Goal: Information Seeking & Learning: Learn about a topic

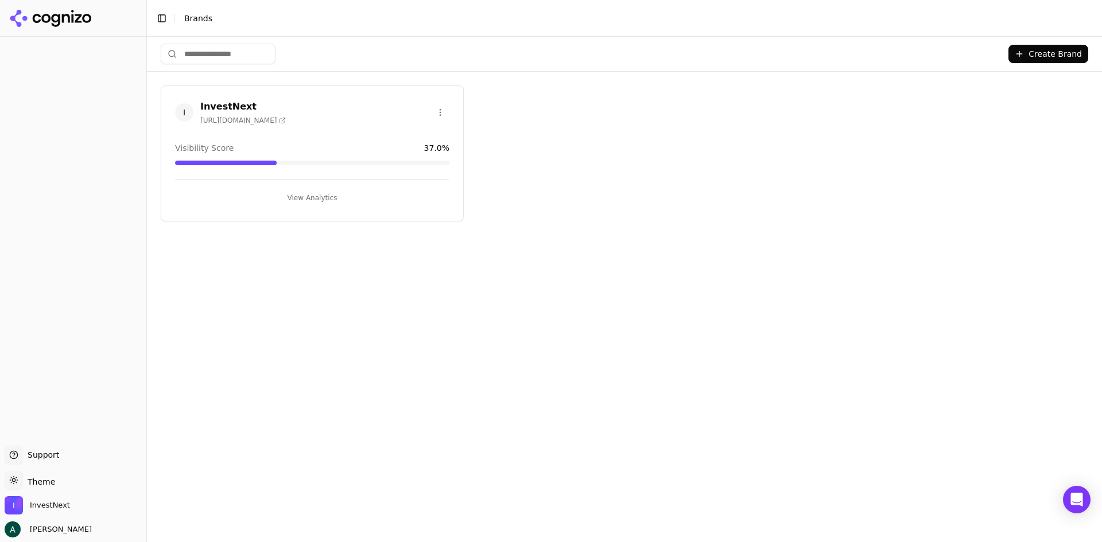
click at [239, 138] on div "I InvestNext [URL][DOMAIN_NAME] Visibility Score 37.0 % View Analytics" at bounding box center [312, 154] width 303 height 136
drag, startPoint x: 286, startPoint y: 196, endPoint x: 347, endPoint y: 213, distance: 63.9
click at [295, 201] on button "View Analytics" at bounding box center [312, 198] width 274 height 18
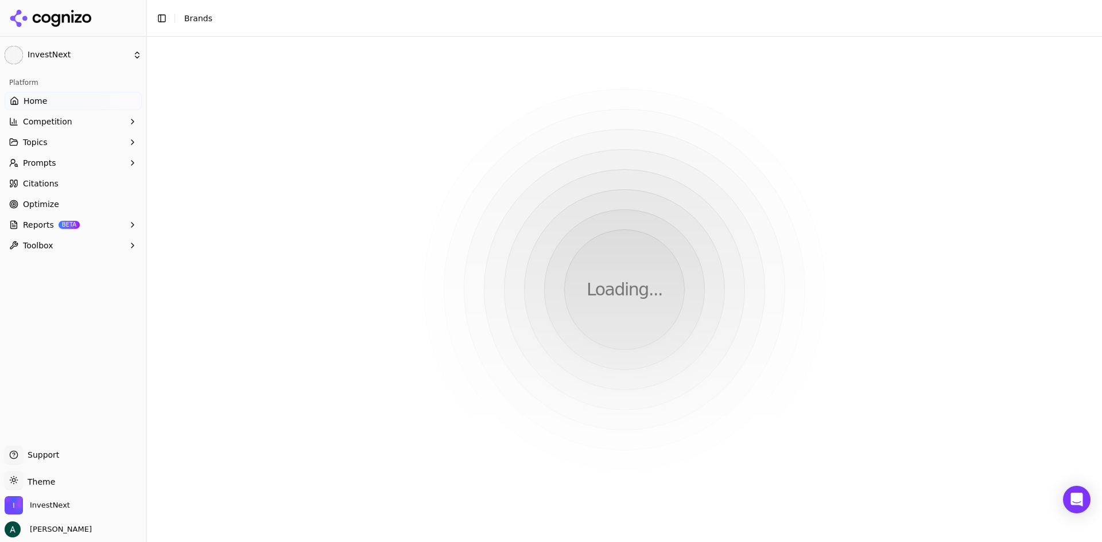
drag, startPoint x: 345, startPoint y: 199, endPoint x: 325, endPoint y: 193, distance: 20.7
click at [345, 198] on html "I InvestNext Platform Home Competition Topics Prompts Citations Optimize Report…" at bounding box center [551, 271] width 1102 height 542
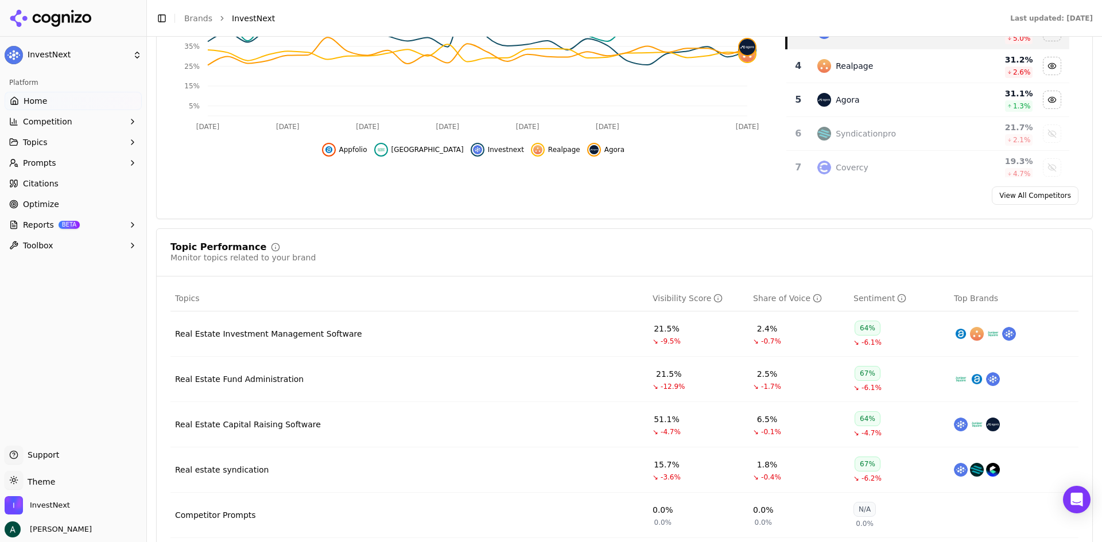
scroll to position [402, 0]
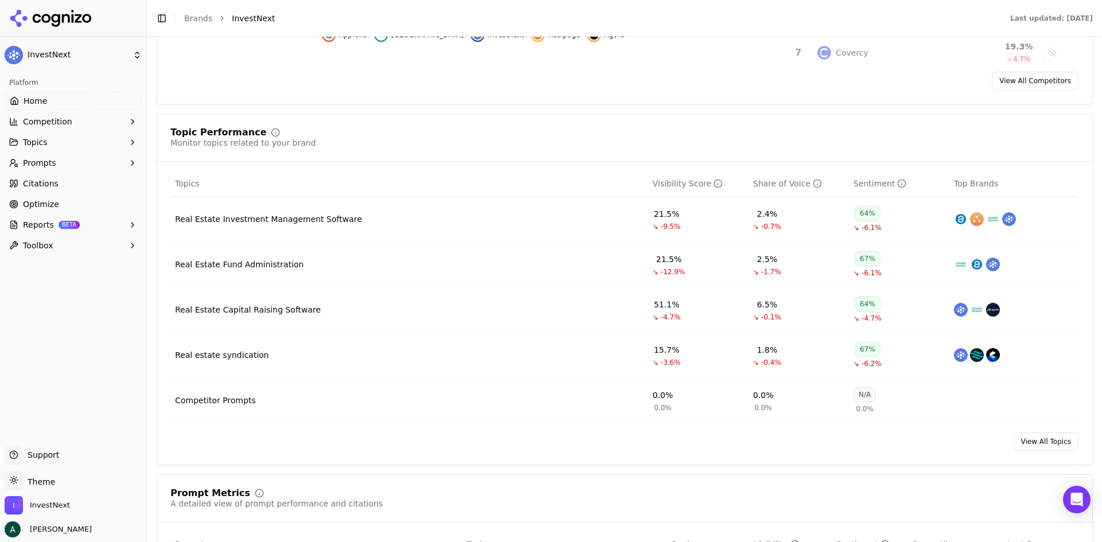
click at [310, 217] on div "Real Estate Investment Management Software" at bounding box center [268, 218] width 187 height 11
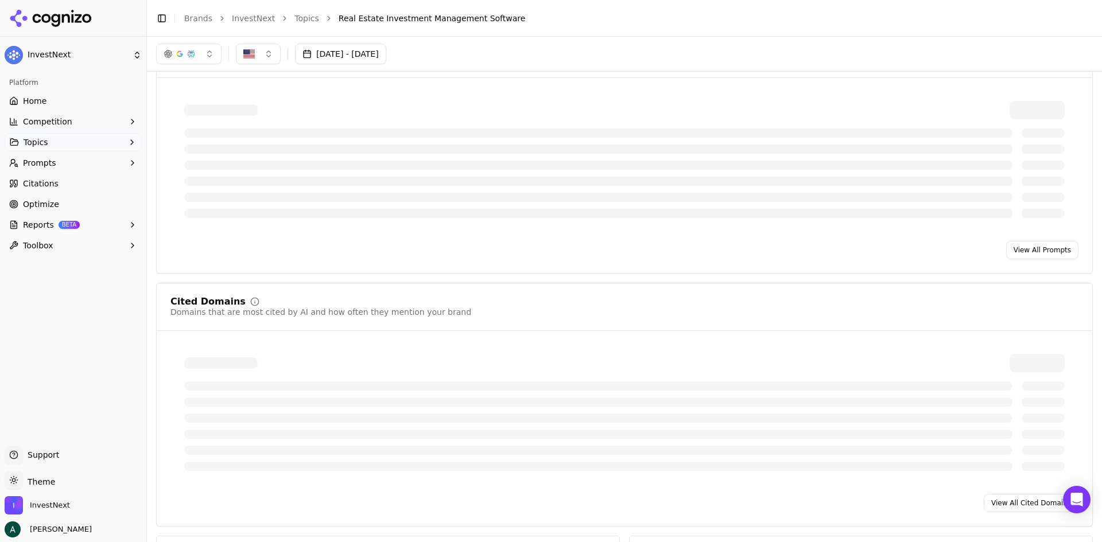
click at [310, 217] on html "InvestNext Platform Home Competition Topics Prompts Citations Optimize Reports …" at bounding box center [551, 271] width 1102 height 542
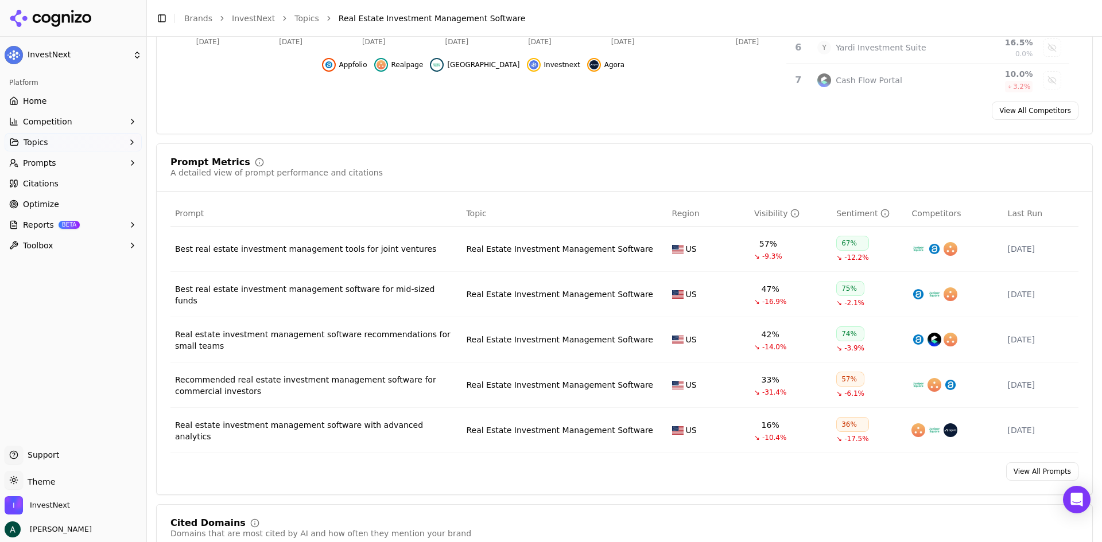
scroll to position [337, 0]
click at [419, 296] on div "Best real estate investment management software for mid-sized funds" at bounding box center [316, 293] width 282 height 23
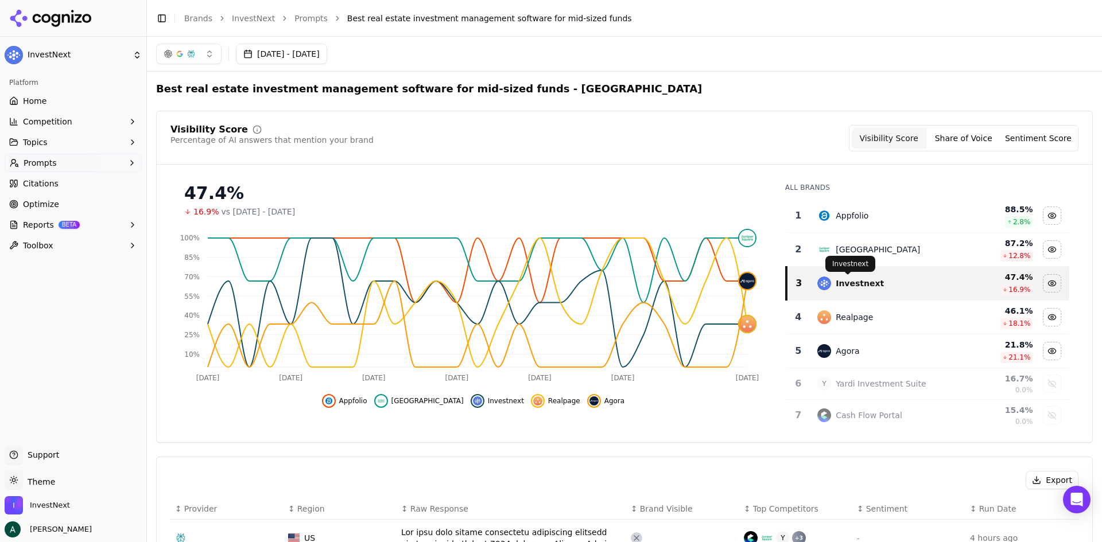
click at [836, 285] on div "Investnext" at bounding box center [860, 283] width 48 height 11
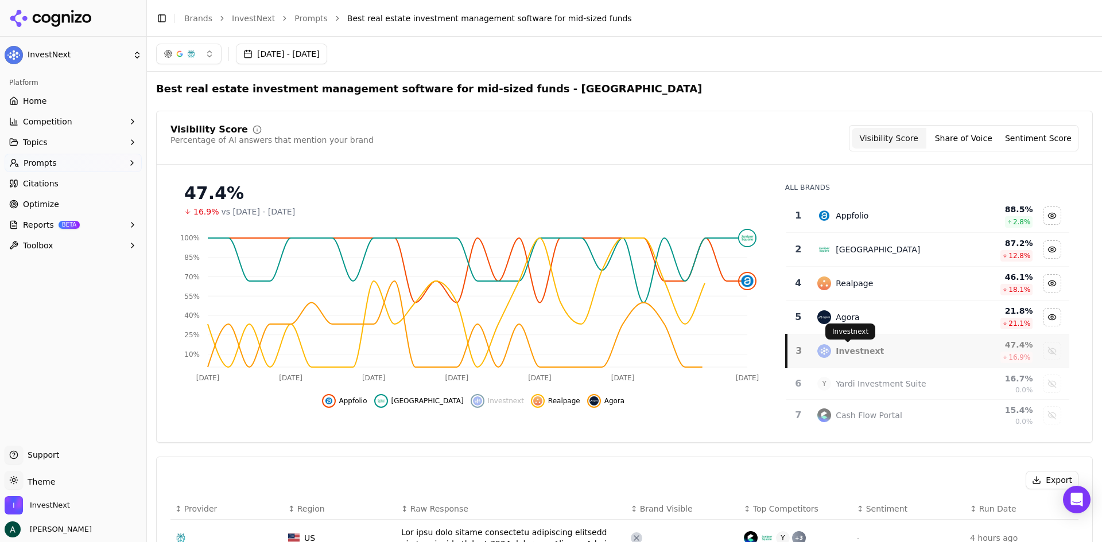
click at [839, 351] on div "Investnext" at bounding box center [860, 350] width 48 height 11
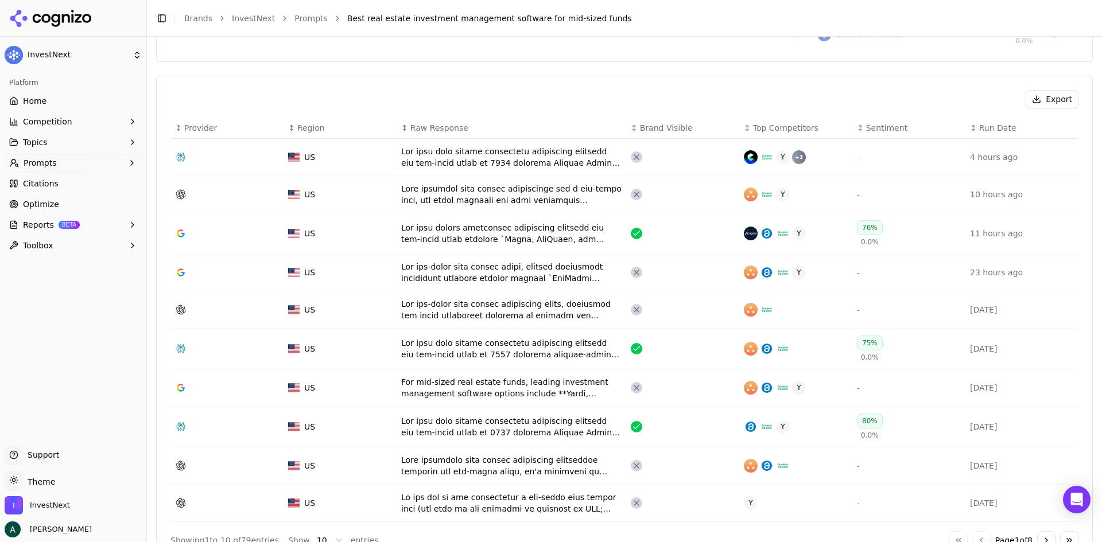
scroll to position [402, 0]
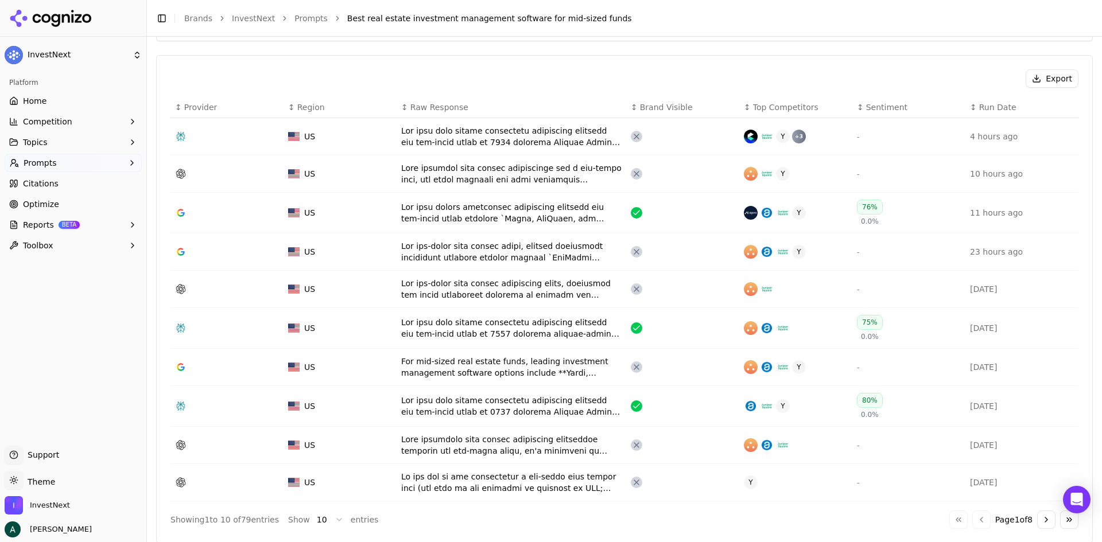
click at [529, 177] on div "Data table" at bounding box center [511, 173] width 220 height 23
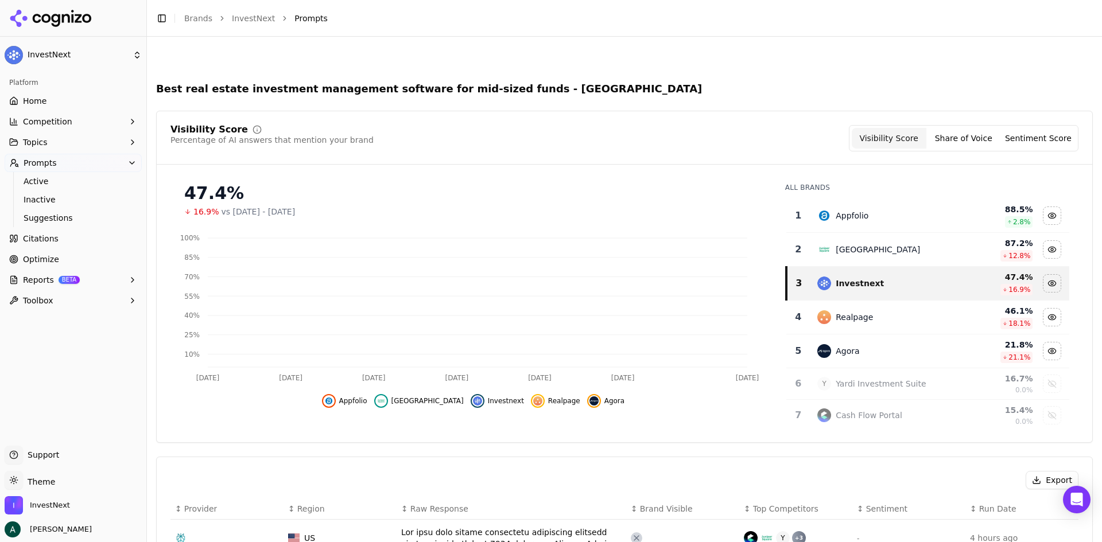
scroll to position [437, 0]
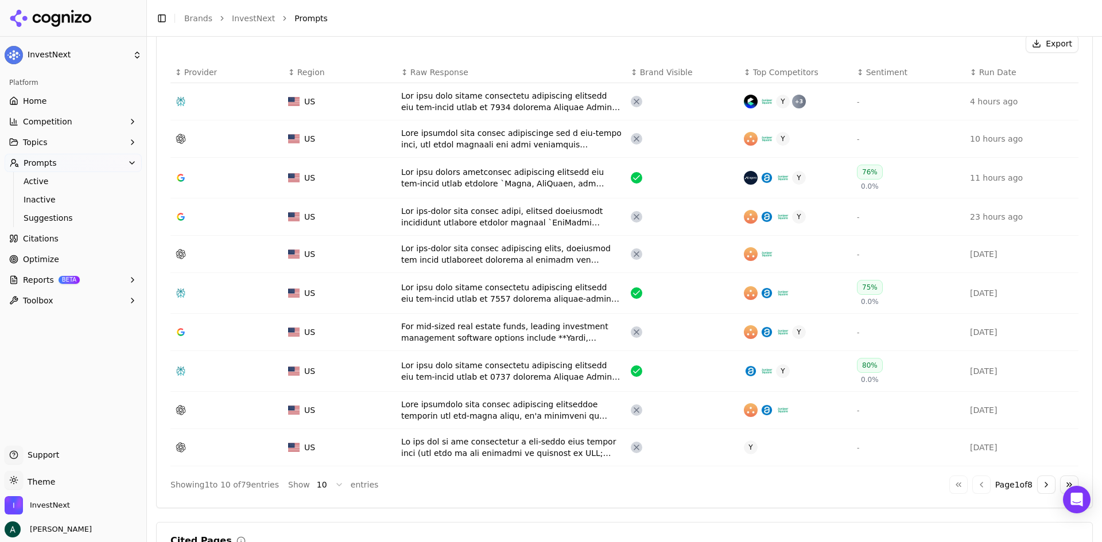
click at [522, 257] on div "Data table" at bounding box center [511, 254] width 220 height 23
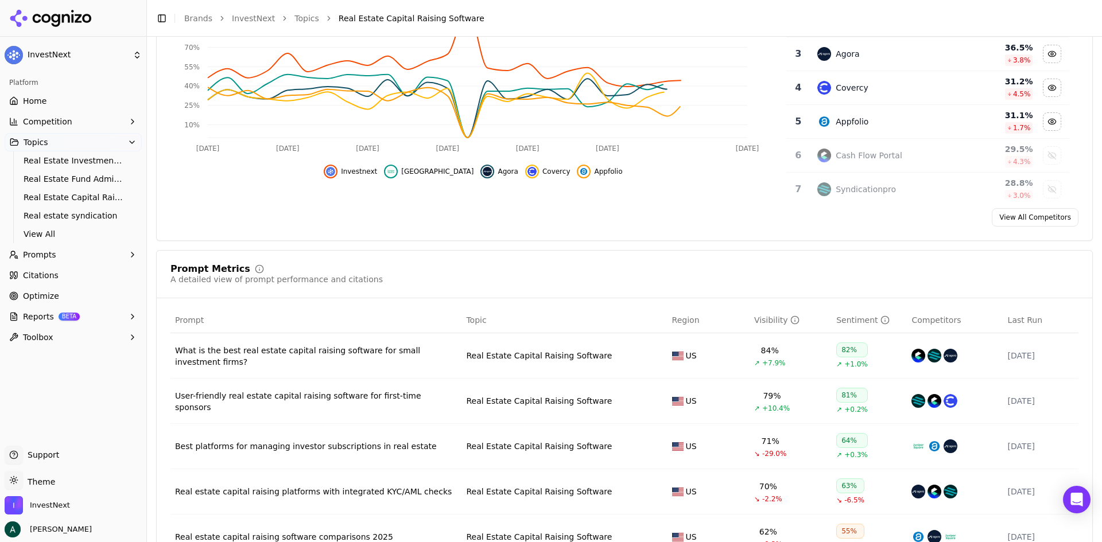
scroll to position [402, 0]
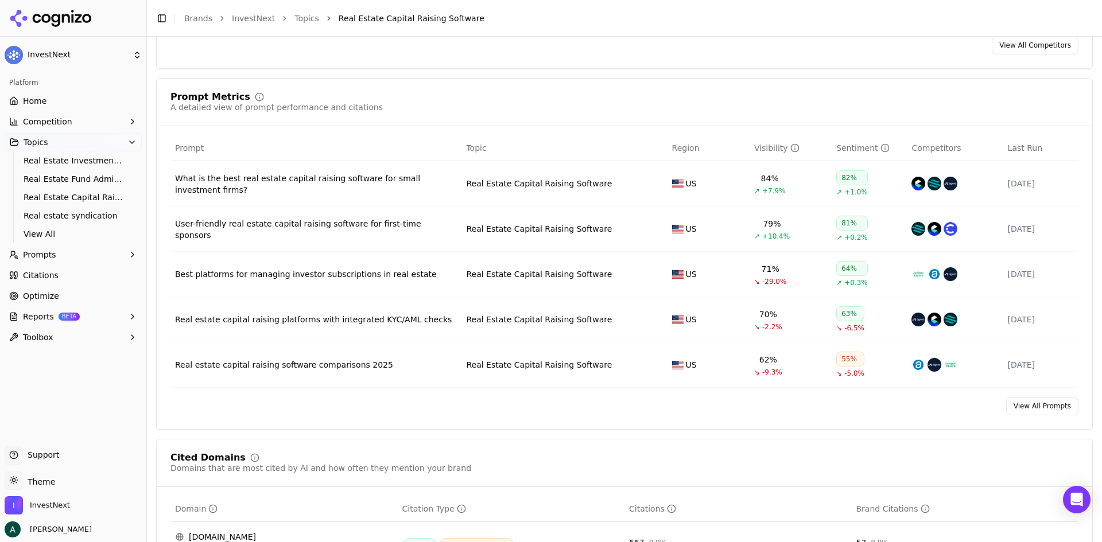
click at [340, 368] on div "Real estate capital raising software comparisons 2025" at bounding box center [316, 364] width 282 height 11
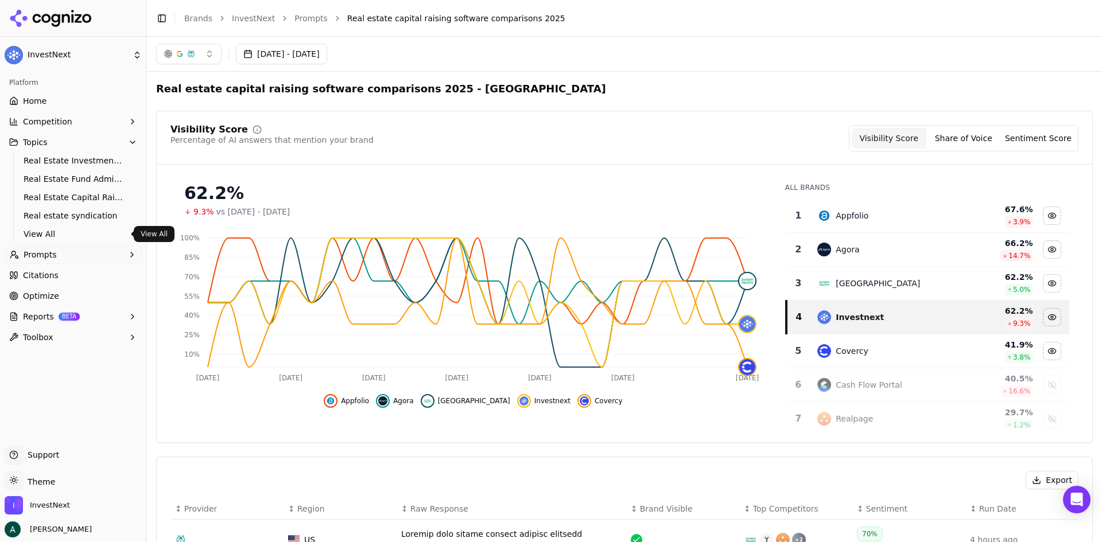
click at [70, 235] on span "View All" at bounding box center [74, 233] width 100 height 11
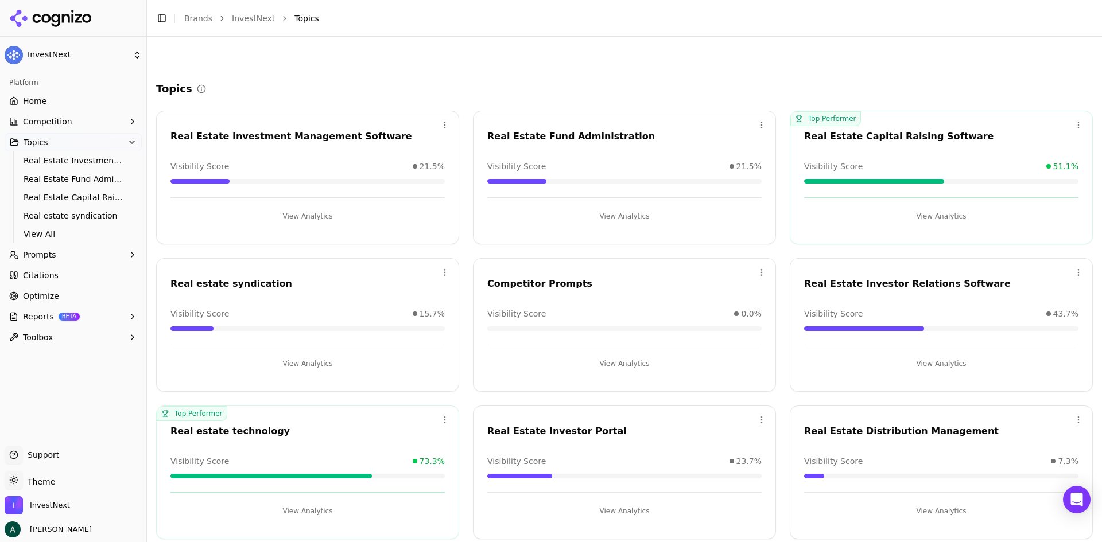
scroll to position [154, 0]
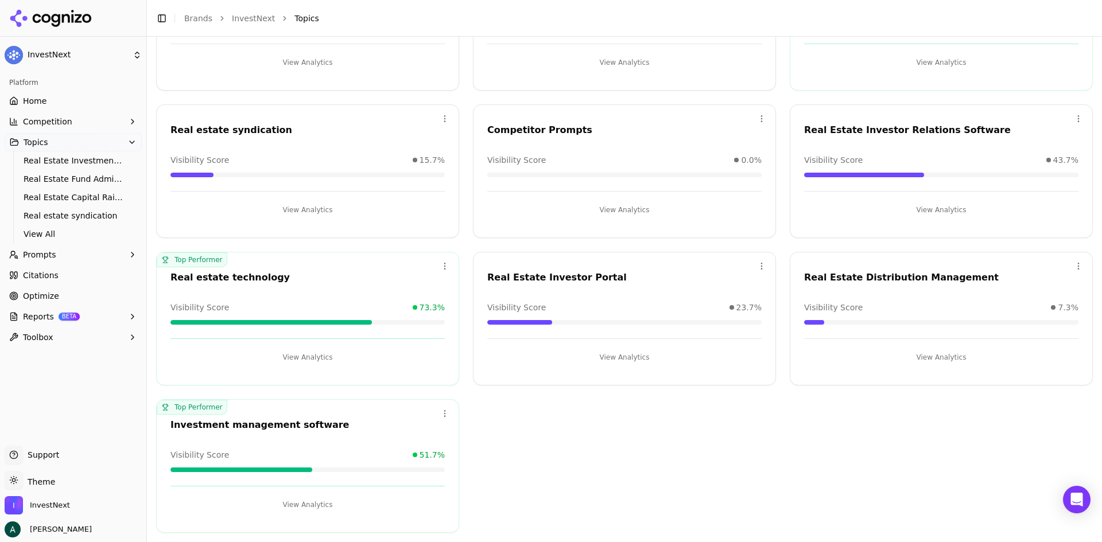
click at [317, 360] on button "View Analytics" at bounding box center [307, 357] width 274 height 18
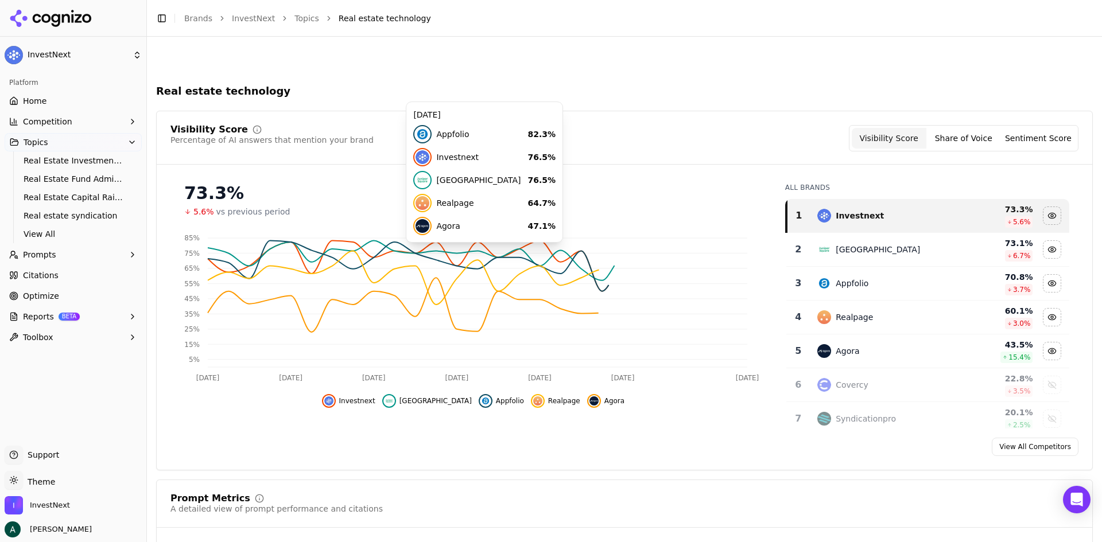
scroll to position [57, 0]
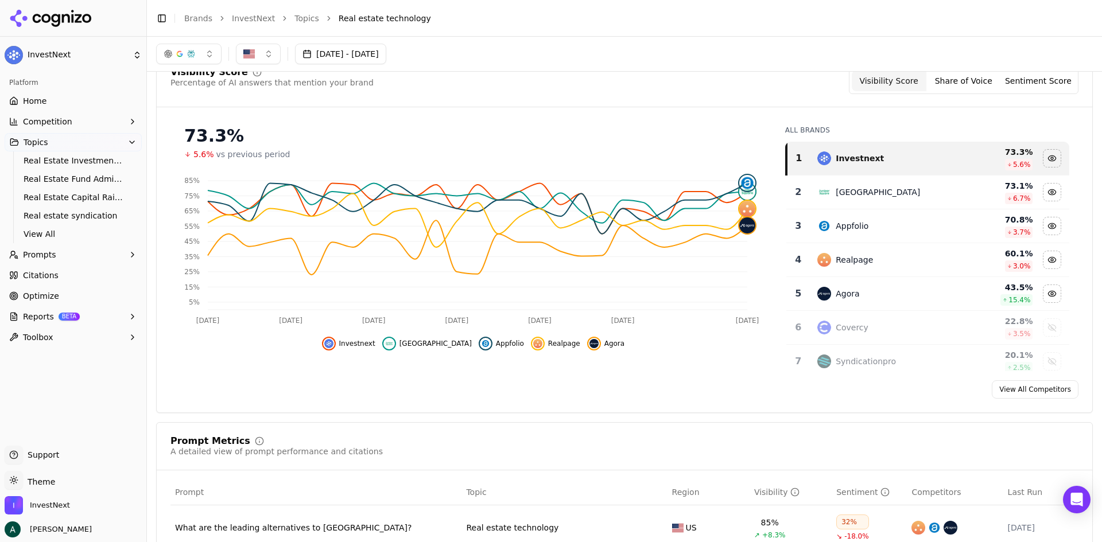
click at [190, 45] on button "button" at bounding box center [188, 54] width 65 height 21
click at [193, 126] on span "Google AI Overviews" at bounding box center [189, 123] width 72 height 23
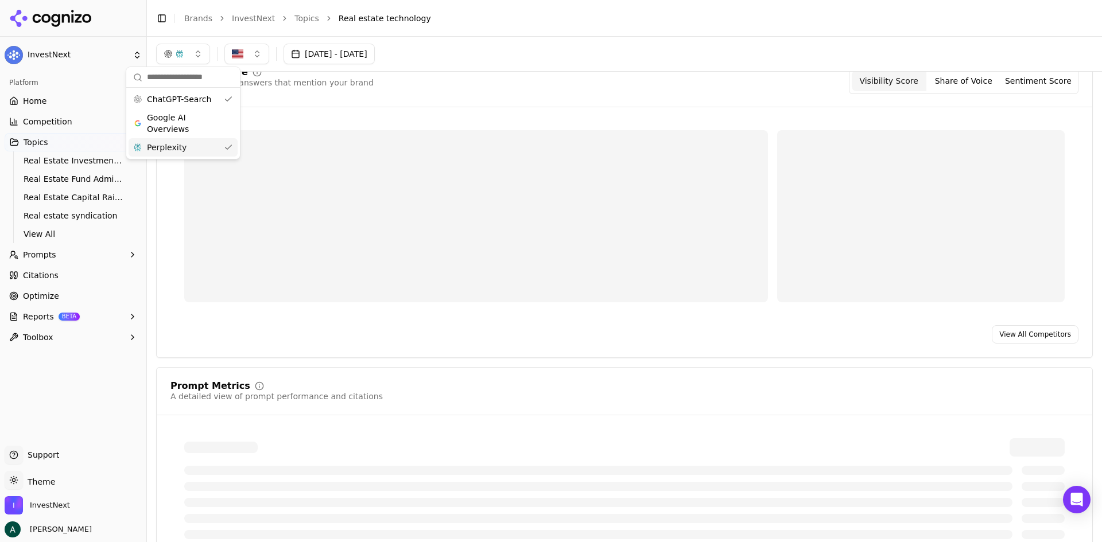
click at [193, 143] on div "Perplexity" at bounding box center [183, 147] width 109 height 18
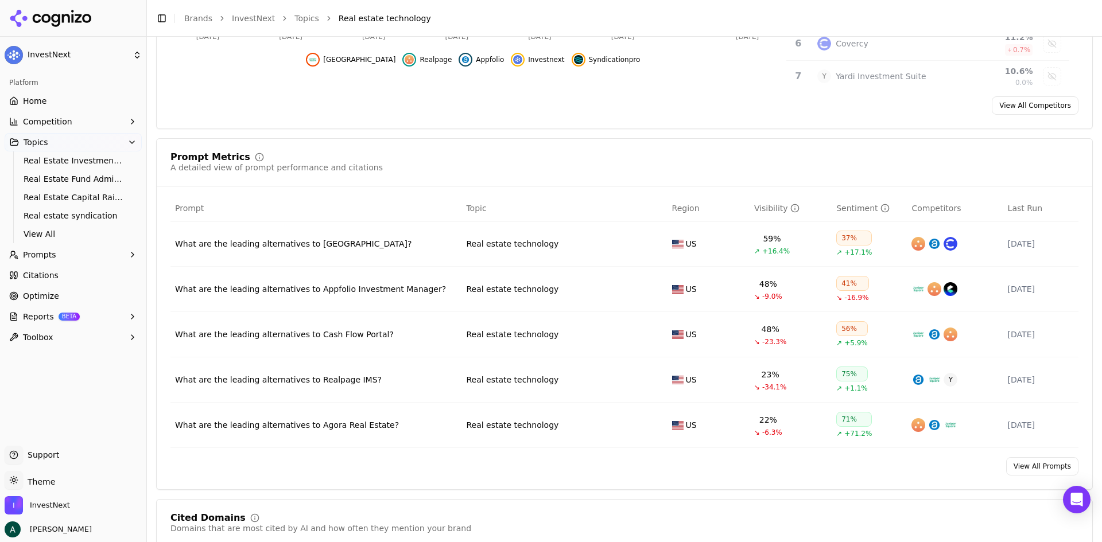
scroll to position [344, 0]
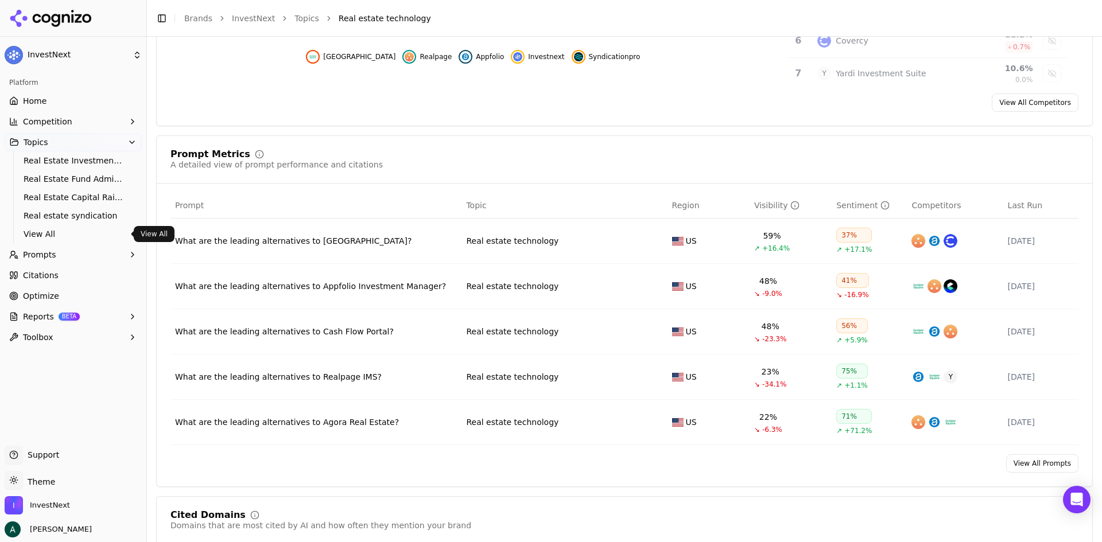
click at [59, 235] on span "View All" at bounding box center [74, 233] width 100 height 11
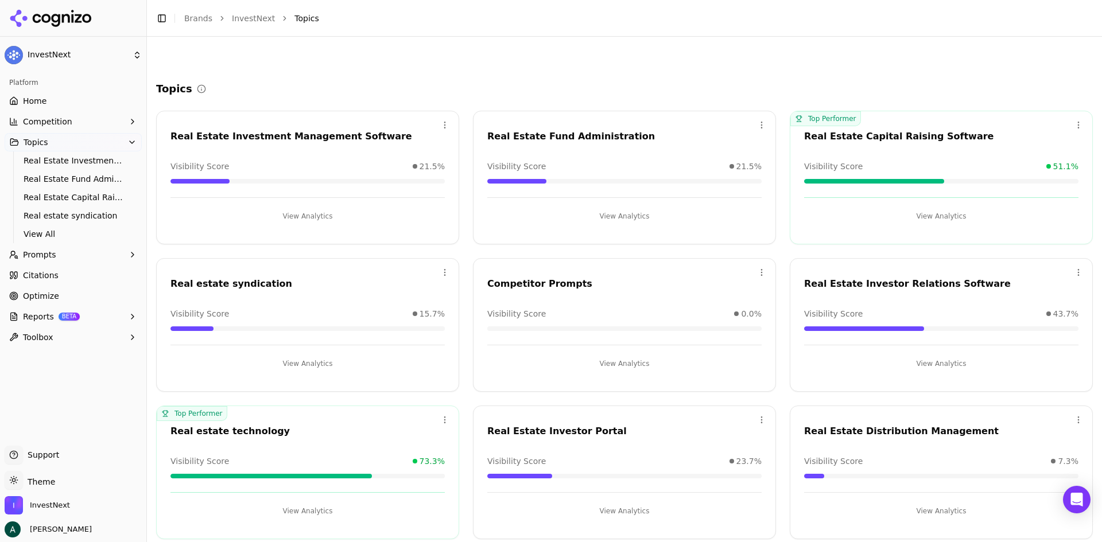
scroll to position [154, 0]
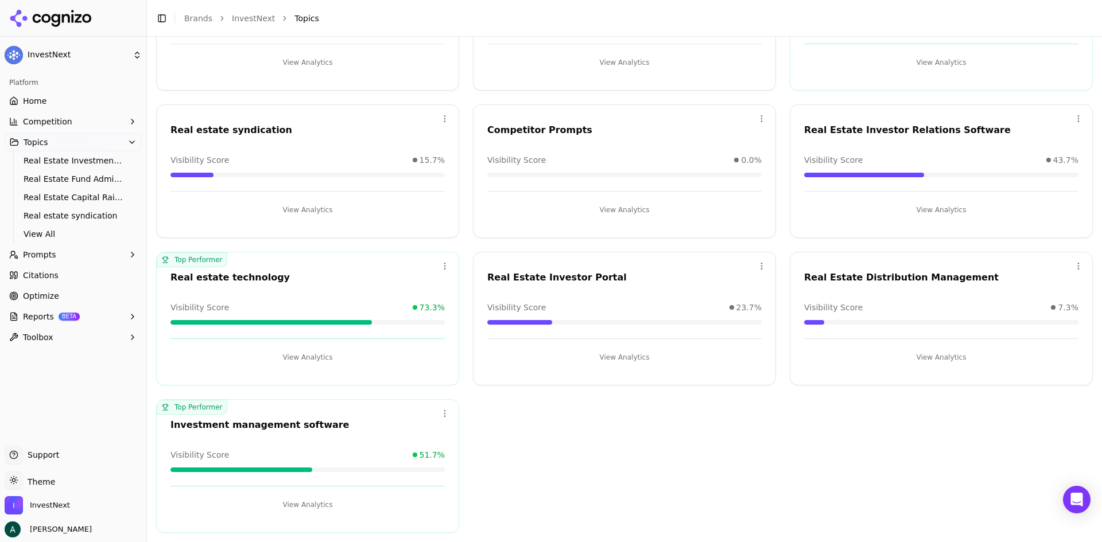
drag, startPoint x: 306, startPoint y: 502, endPoint x: 298, endPoint y: 507, distance: 10.0
click at [298, 507] on button "View Analytics" at bounding box center [307, 505] width 274 height 18
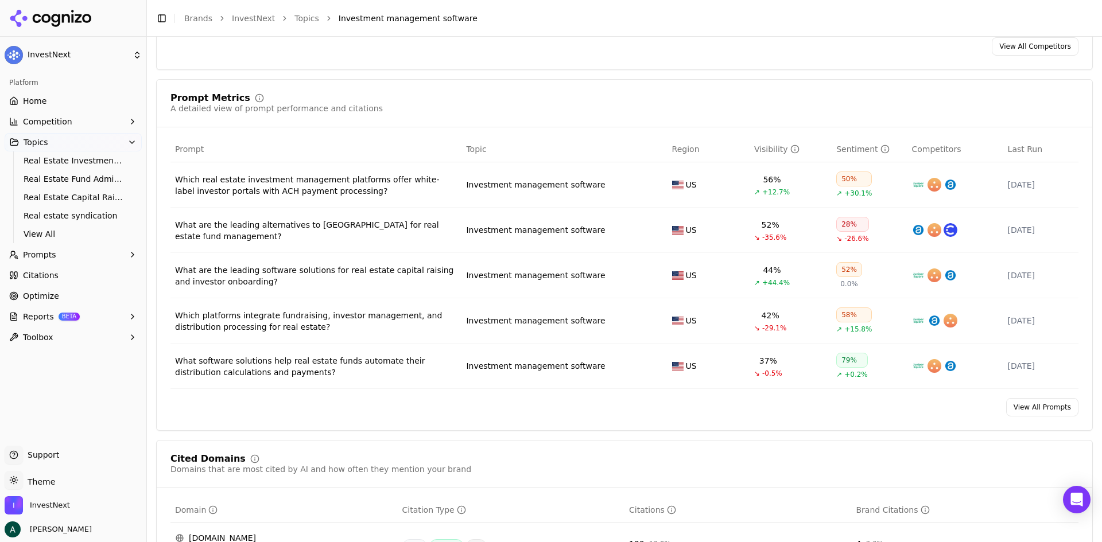
scroll to position [402, 0]
click at [397, 222] on div "What are the leading alternatives to [GEOGRAPHIC_DATA] for real estate fund man…" at bounding box center [316, 229] width 282 height 23
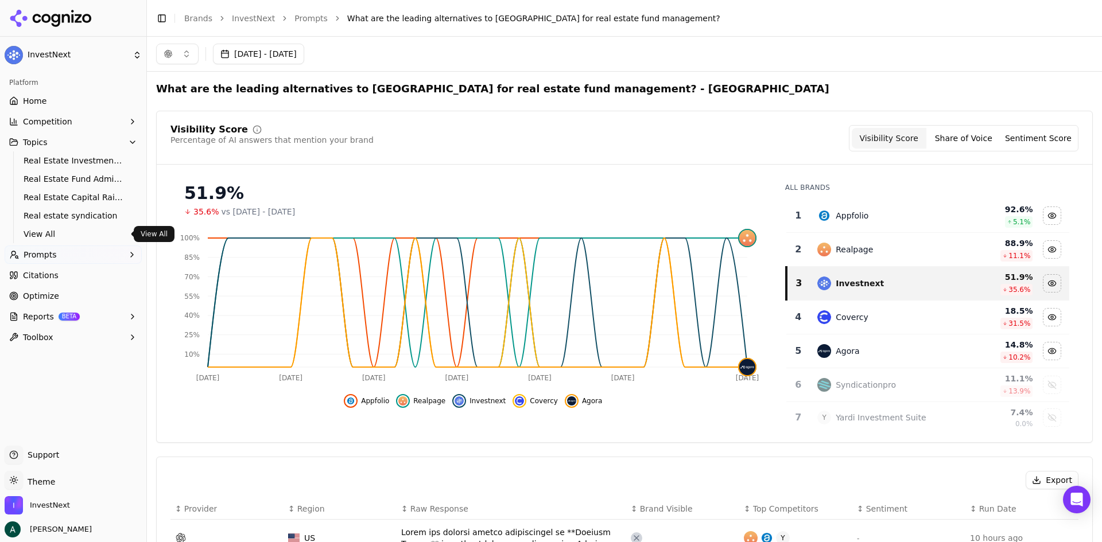
click at [79, 232] on span "View All" at bounding box center [74, 233] width 100 height 11
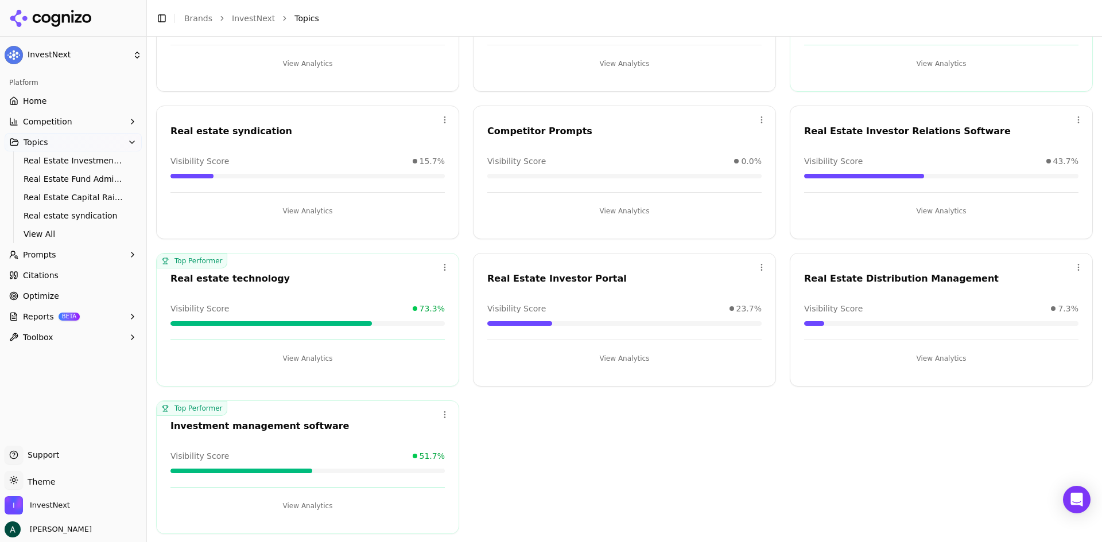
scroll to position [154, 0]
click at [625, 356] on button "View Analytics" at bounding box center [624, 357] width 274 height 18
